Goal: Task Accomplishment & Management: Manage account settings

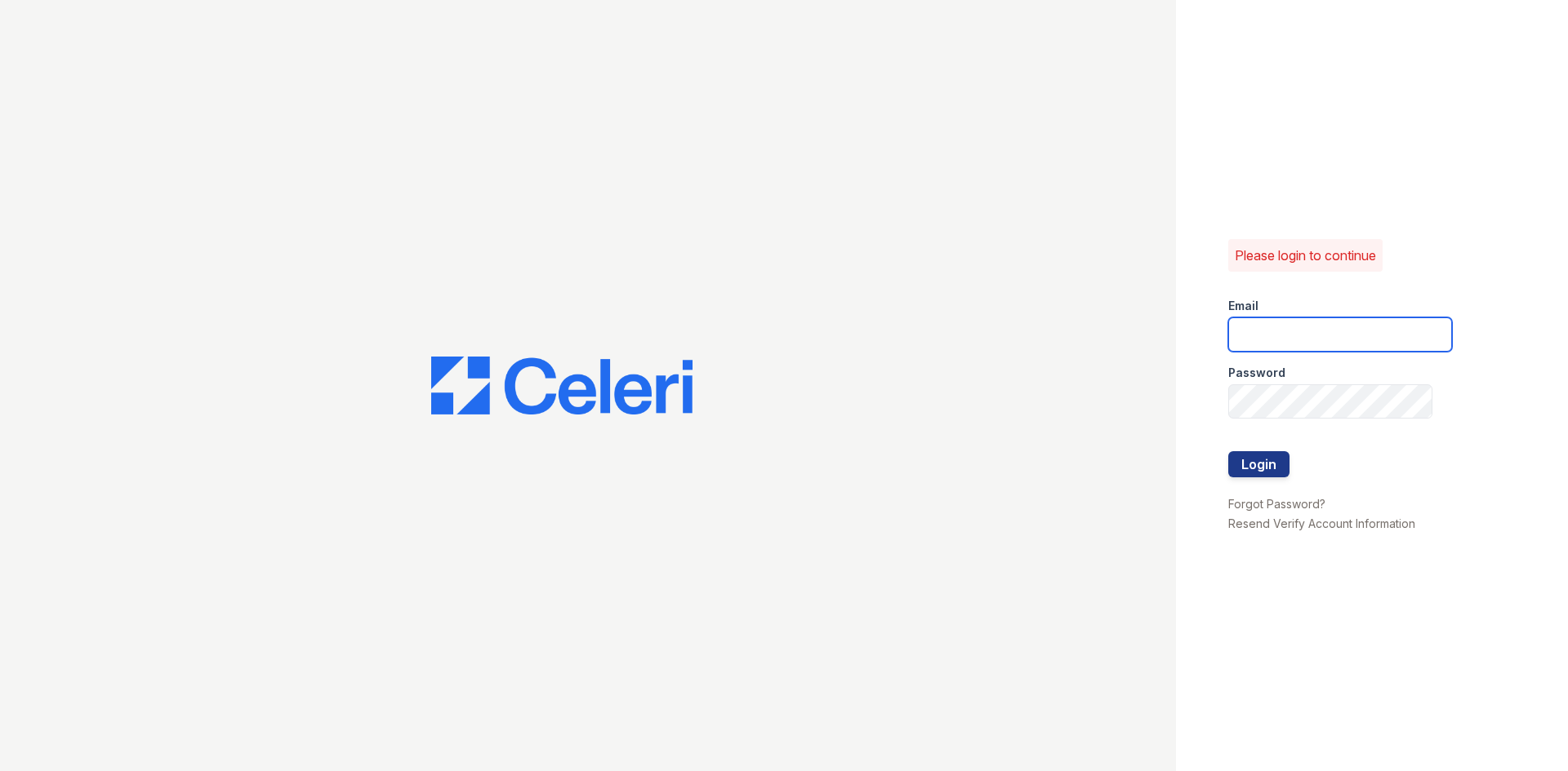
click at [1287, 320] on input "email" at bounding box center [1339, 335] width 224 height 34
drag, startPoint x: 1340, startPoint y: 333, endPoint x: 1155, endPoint y: 347, distance: 185.5
click at [1158, 345] on div "Please login to continue Email [EMAIL_ADDRESS][DOMAIN_NAME] Password Login Forg…" at bounding box center [784, 385] width 1568 height 771
type input "[DOMAIN_NAME]"
drag, startPoint x: 1387, startPoint y: 336, endPoint x: 1101, endPoint y: 347, distance: 286.2
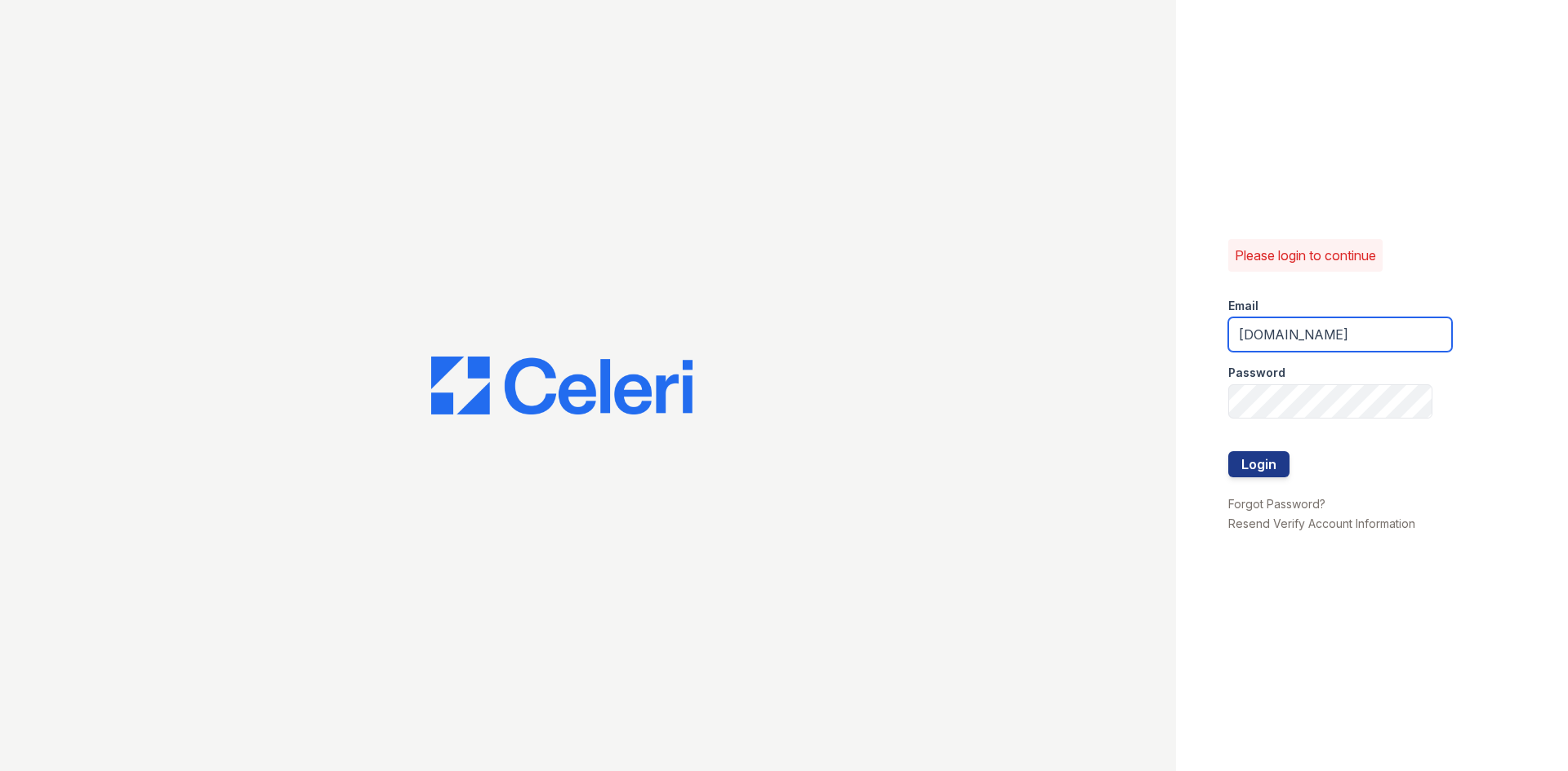
click at [1101, 349] on div "Please login to continue Email [DOMAIN_NAME] Password Login Forgot Password? Re…" at bounding box center [784, 385] width 1568 height 771
click at [1304, 323] on input "email" at bounding box center [1339, 335] width 224 height 34
type input "[EMAIL_ADDRESS][DOMAIN_NAME]"
click at [1311, 385] on form "Email [EMAIL_ADDRESS][DOMAIN_NAME] Password Login" at bounding box center [1339, 390] width 224 height 209
click at [1113, 390] on div at bounding box center [588, 385] width 1176 height 771
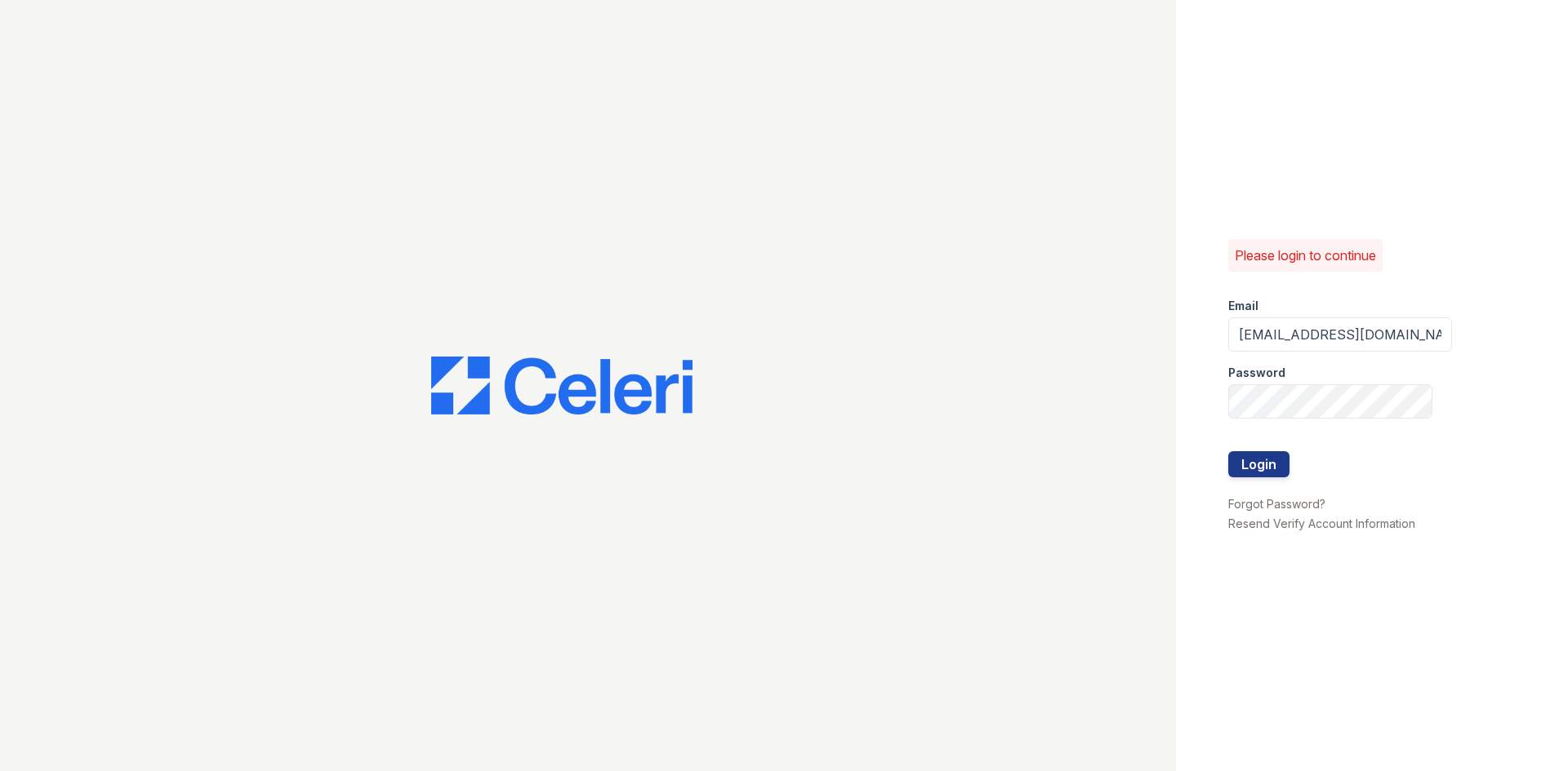
click at [1131, 435] on div at bounding box center [588, 385] width 1176 height 771
